Goal: Contribute content: Add original content to the website for others to see

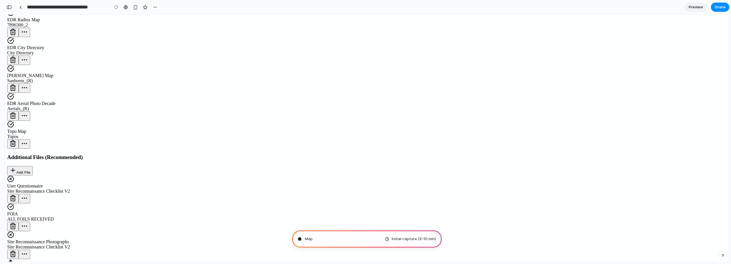
scroll to position [116, 0]
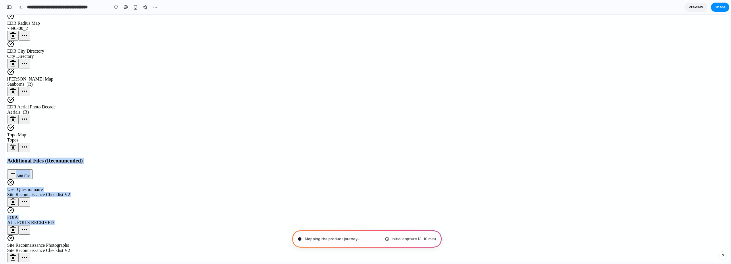
drag, startPoint x: 203, startPoint y: 164, endPoint x: 512, endPoint y: 200, distance: 311.7
click at [512, 200] on div "Locations & Findings have been extracted Please review and exclude any that are…" at bounding box center [366, 154] width 719 height 383
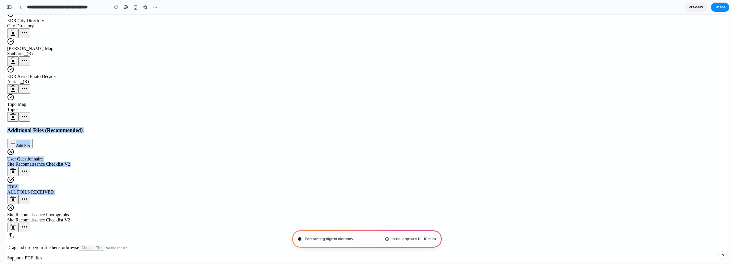
scroll to position [151, 0]
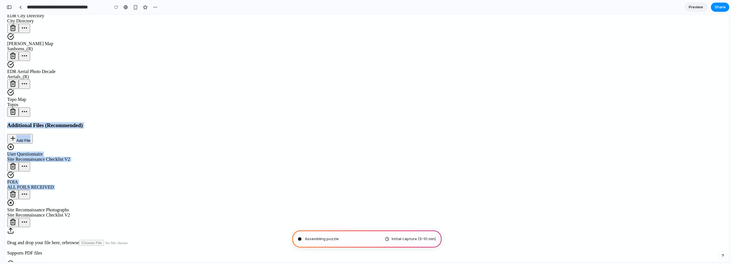
type input "**********"
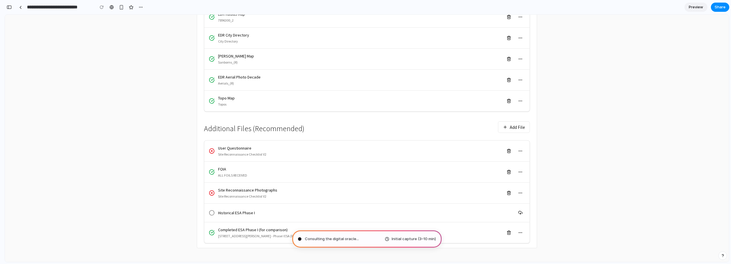
scroll to position [225, 0]
click at [514, 124] on button "Add File" at bounding box center [514, 126] width 32 height 11
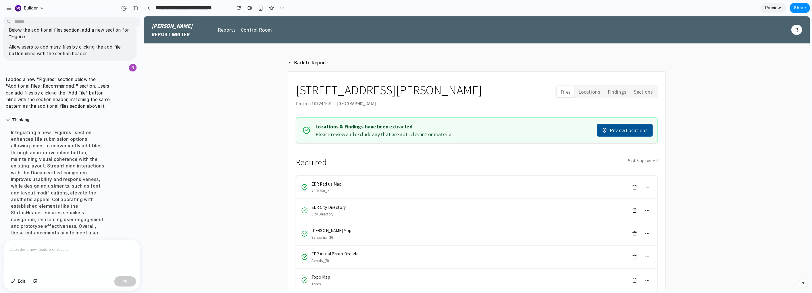
scroll to position [181, 0]
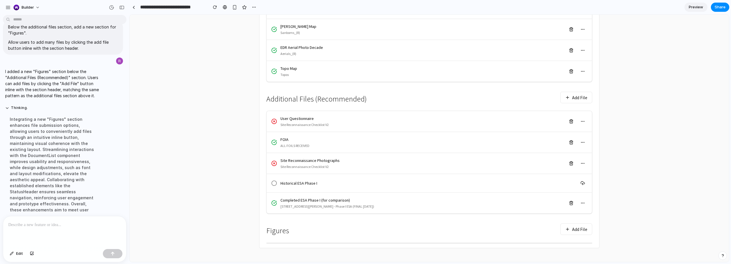
click at [562, 230] on button "Add File" at bounding box center [576, 228] width 32 height 11
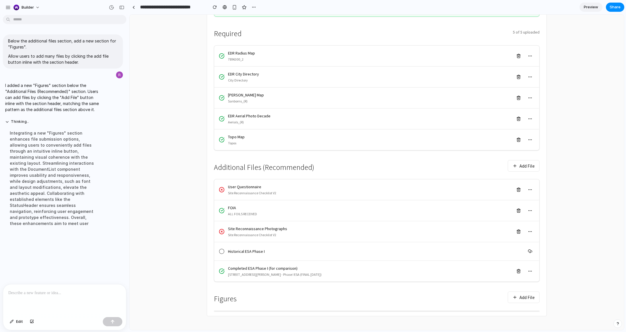
scroll to position [0, 0]
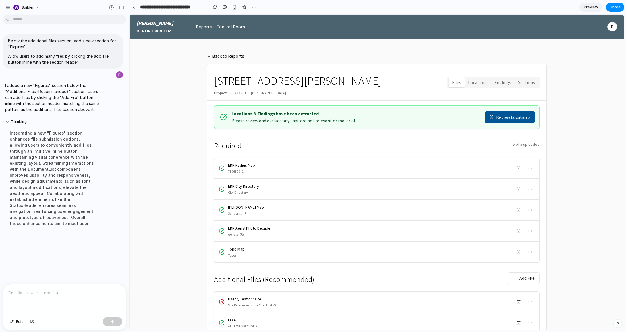
click at [229, 58] on button "← Back to Reports" at bounding box center [225, 56] width 37 height 7
click at [157, 32] on span "REPORT WRITER" at bounding box center [154, 30] width 36 height 7
click at [204, 26] on nav "Reports" at bounding box center [204, 26] width 16 height 7
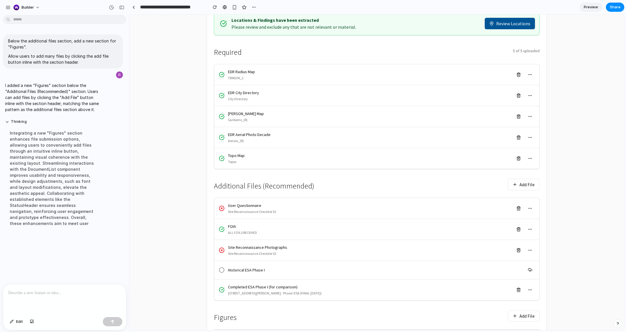
scroll to position [113, 0]
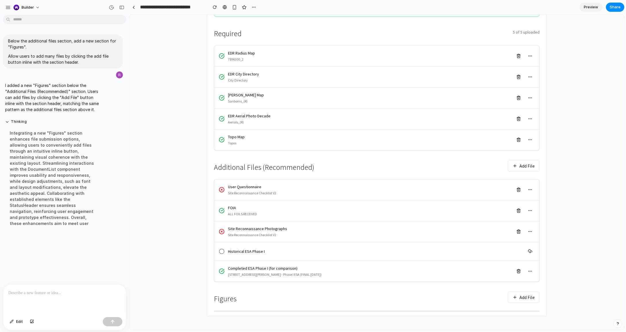
click at [524, 261] on button "Add File" at bounding box center [524, 297] width 32 height 11
click at [80, 261] on p at bounding box center [64, 293] width 113 height 7
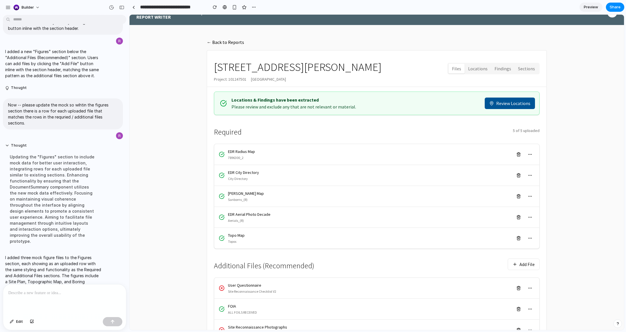
scroll to position [176, 0]
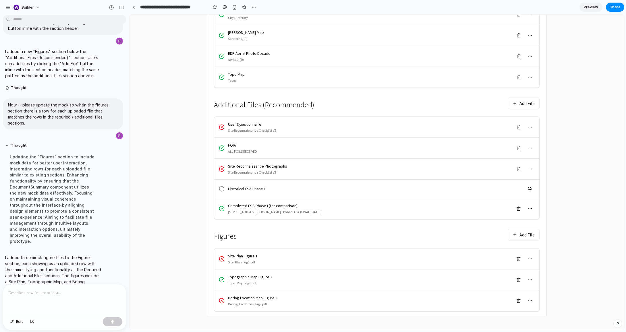
click at [534, 234] on button "Add File" at bounding box center [524, 234] width 32 height 11
click at [562, 233] on main "← Back to Reports [STREET_ADDRESS][PERSON_NAME] Project: [STREET_ADDRESS] Files…" at bounding box center [377, 97] width 495 height 466
click at [119, 261] on p at bounding box center [64, 293] width 113 height 7
click at [528, 101] on button "Add File" at bounding box center [524, 103] width 32 height 11
click at [562, 91] on main "← Back to Reports [STREET_ADDRESS][PERSON_NAME] Project: [STREET_ADDRESS] Files…" at bounding box center [377, 97] width 495 height 466
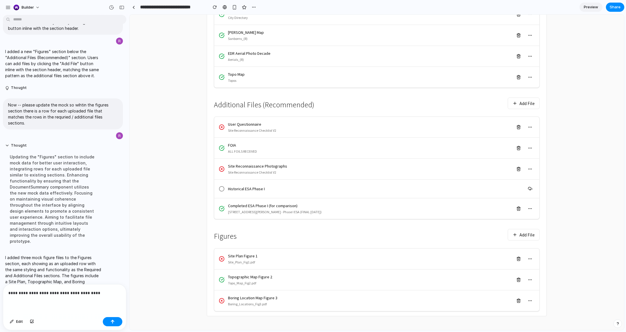
click at [93, 261] on p "**********" at bounding box center [64, 293] width 113 height 7
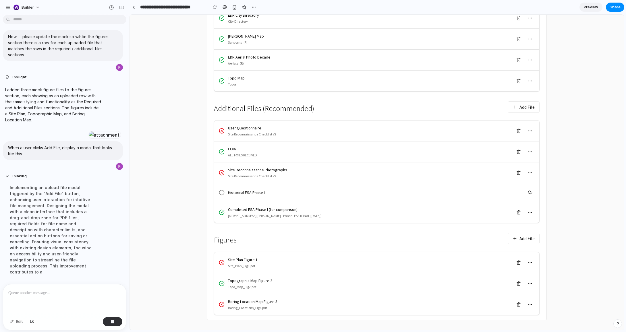
scroll to position [211, 0]
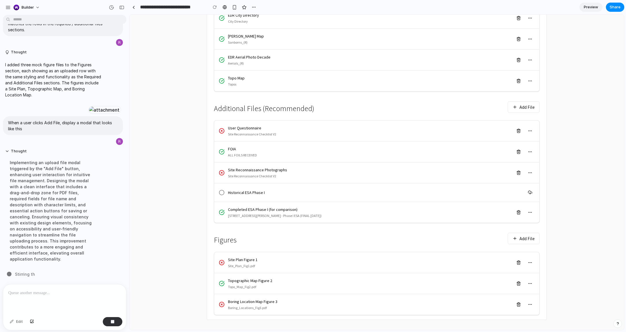
click at [523, 239] on button "Add File" at bounding box center [524, 238] width 32 height 11
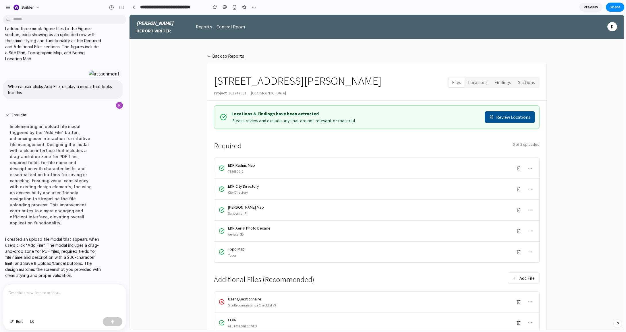
scroll to position [176, 0]
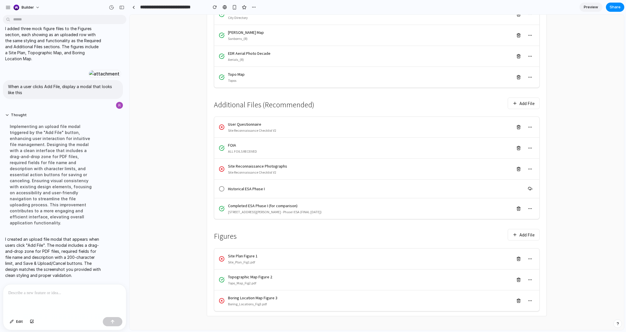
click at [529, 238] on button "Add File" at bounding box center [524, 234] width 32 height 11
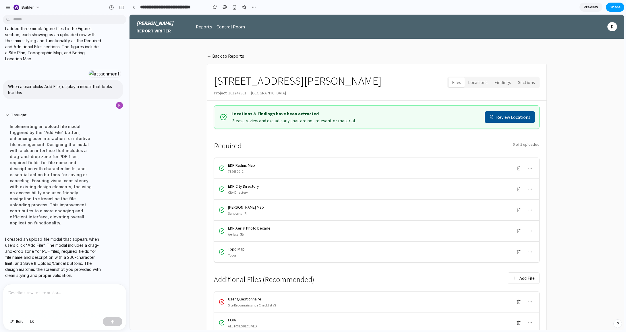
click at [562, 10] on button "Share" at bounding box center [615, 7] width 18 height 9
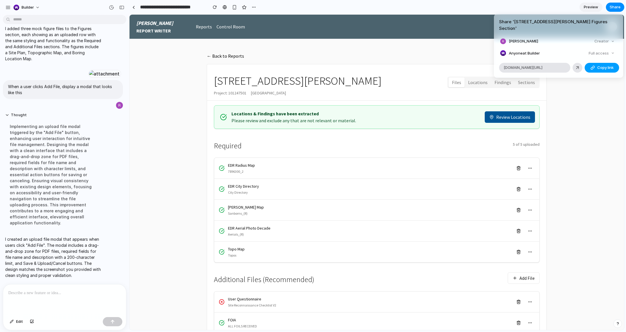
click at [562, 65] on button "Copy link" at bounding box center [602, 68] width 34 height 10
click at [132, 196] on div "Share ' [STREET_ADDRESS][PERSON_NAME] Figures Section ' [PERSON_NAME] Creator A…" at bounding box center [313, 166] width 626 height 332
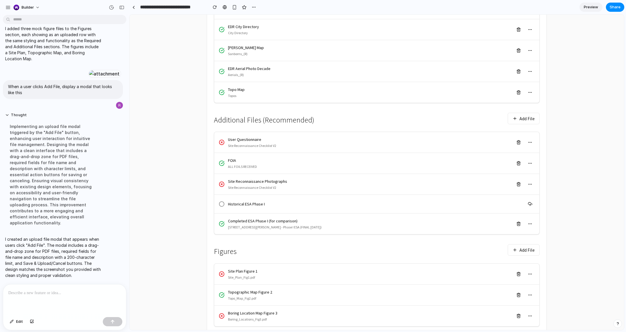
scroll to position [176, 0]
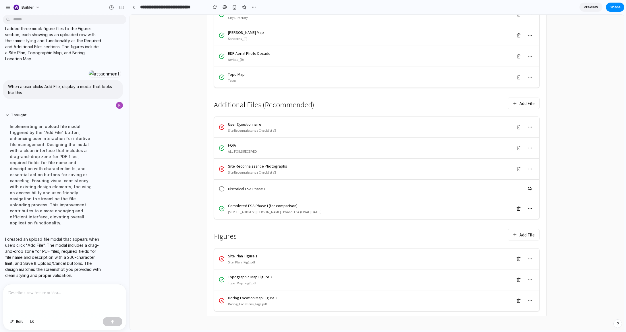
click at [530, 240] on button "Add File" at bounding box center [524, 234] width 32 height 11
click at [562, 4] on button "Share" at bounding box center [615, 7] width 18 height 9
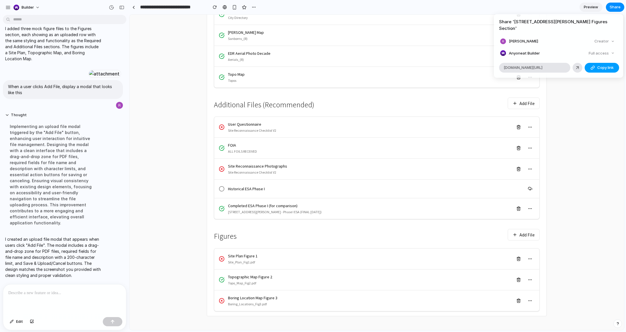
click at [562, 65] on span "Copy link" at bounding box center [605, 68] width 16 height 6
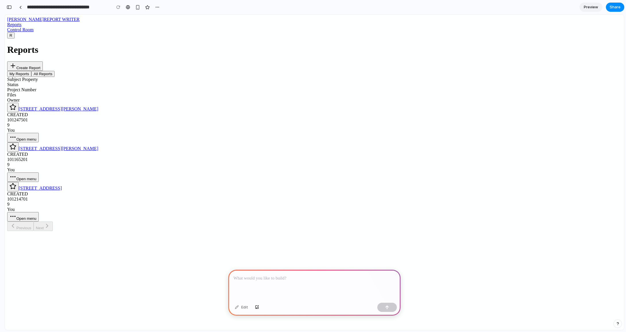
scroll to position [0, 5]
click at [43, 66] on button "Create Report" at bounding box center [25, 65] width 36 height 9
click at [323, 281] on p at bounding box center [314, 278] width 162 height 7
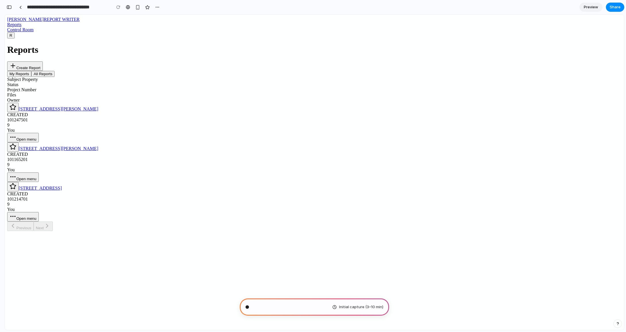
type input "**********"
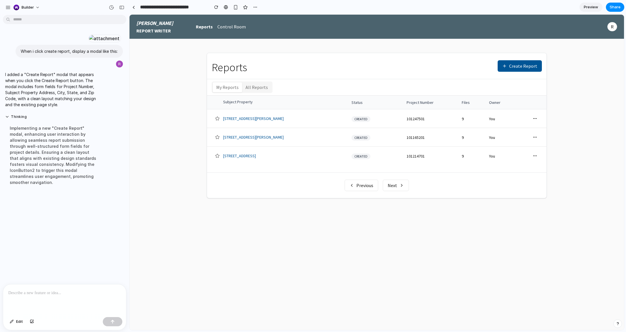
scroll to position [0, 0]
click at [518, 67] on button "Create Report" at bounding box center [520, 65] width 44 height 11
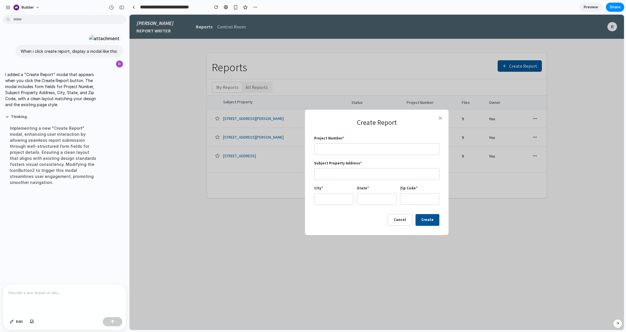
click at [79, 293] on p at bounding box center [64, 293] width 113 height 7
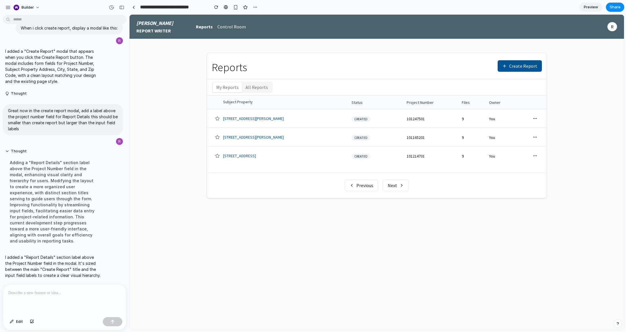
click at [524, 65] on button "Create Report" at bounding box center [520, 65] width 44 height 11
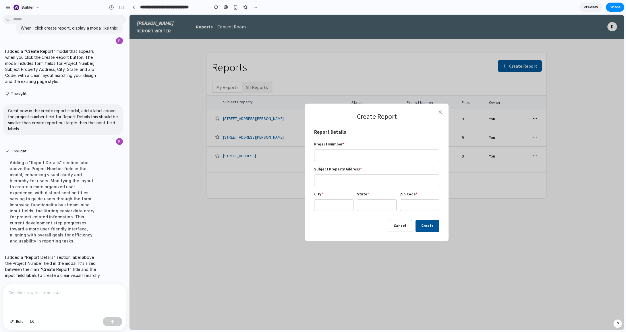
click at [70, 306] on div at bounding box center [64, 300] width 123 height 30
click at [7, 317] on button "Edit" at bounding box center [16, 321] width 19 height 9
click at [120, 294] on p "**********" at bounding box center [64, 293] width 113 height 7
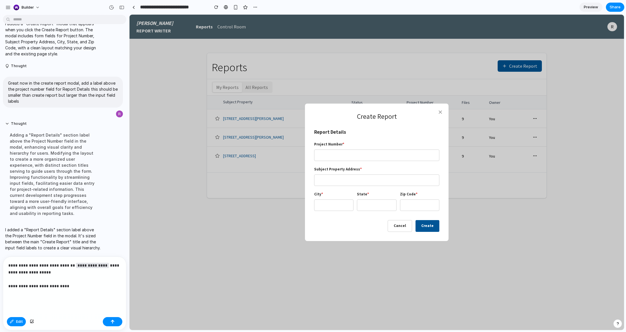
scroll to position [86, 0]
click at [34, 298] on div "**********" at bounding box center [64, 286] width 123 height 58
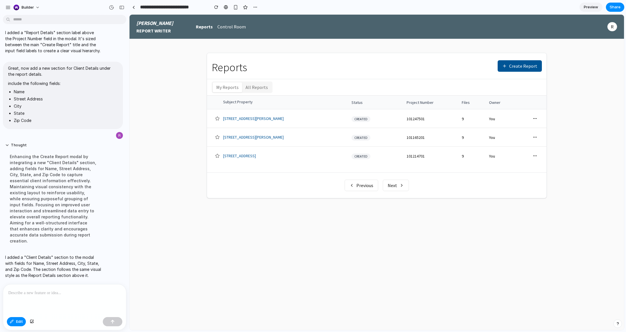
scroll to position [205, 0]
click at [517, 63] on div at bounding box center [377, 173] width 495 height 316
click at [519, 65] on button "Create Report" at bounding box center [520, 65] width 44 height 11
